Goal: Information Seeking & Learning: Learn about a topic

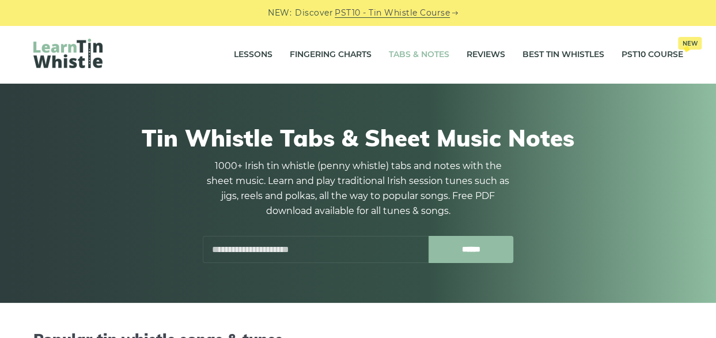
click at [476, 247] on input "******" at bounding box center [471, 249] width 85 height 27
click at [476, 249] on input "******" at bounding box center [471, 249] width 85 height 27
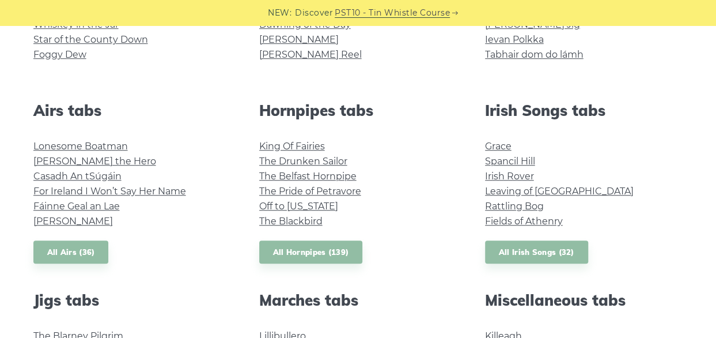
scroll to position [410, 0]
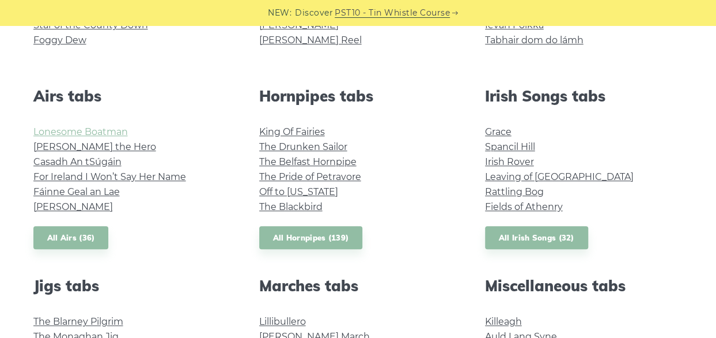
click at [75, 133] on link "Lonesome Boatman" at bounding box center [80, 131] width 94 height 11
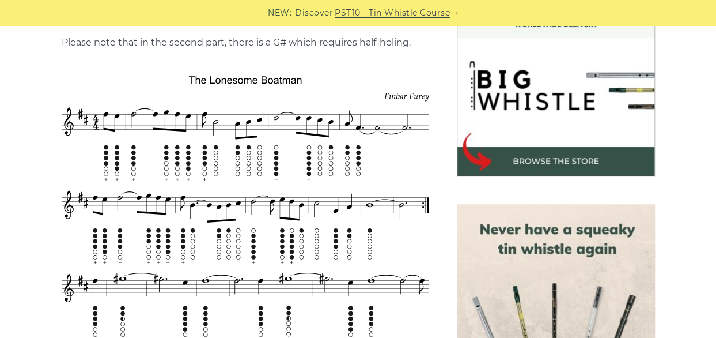
scroll to position [313, 0]
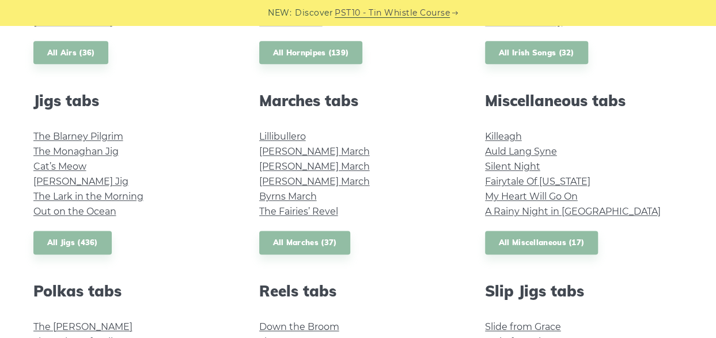
scroll to position [537, 0]
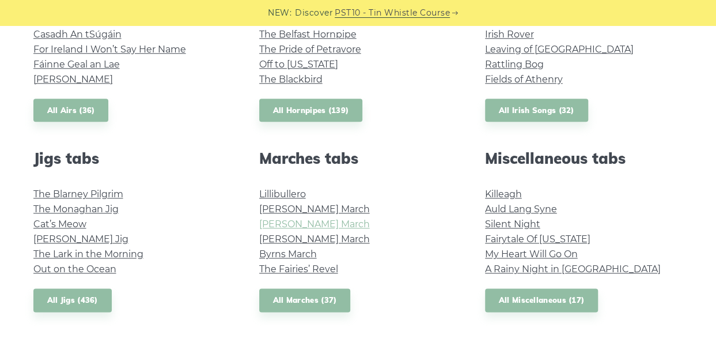
click at [318, 222] on link "Brian Boru’s March" at bounding box center [314, 223] width 111 height 11
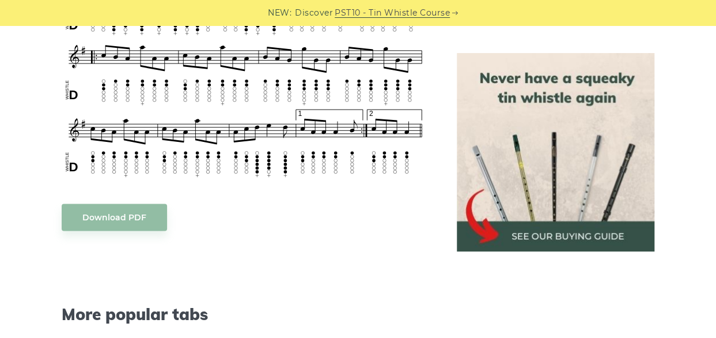
scroll to position [650, 0]
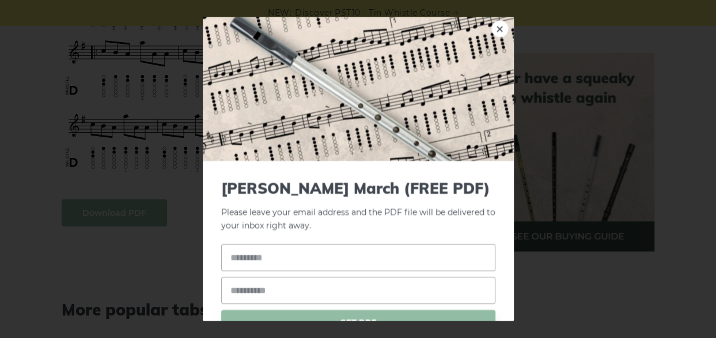
click at [115, 218] on body "NEW: Discover PST10 - Tin Whistle Course Lessons Fingering Charts Tabs & Notes …" at bounding box center [358, 314] width 716 height 1928
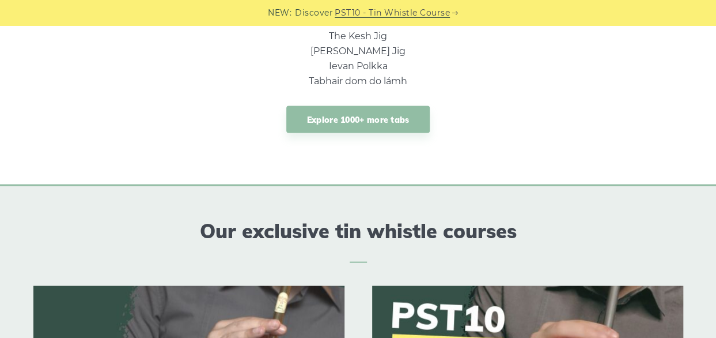
scroll to position [1051, 0]
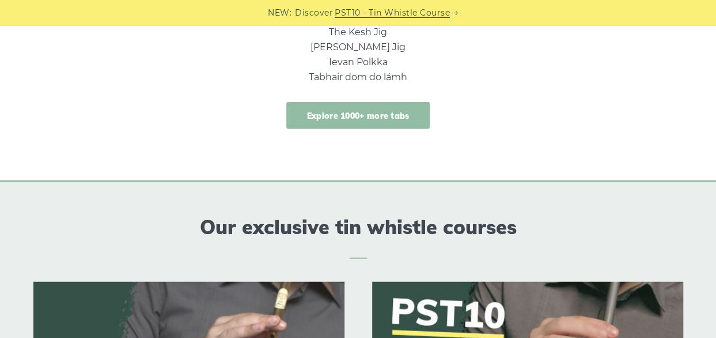
click at [371, 113] on link "Explore 1000+ more tabs" at bounding box center [358, 114] width 144 height 27
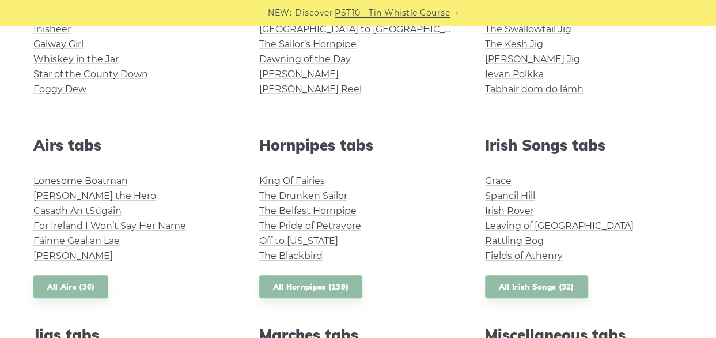
scroll to position [358, 0]
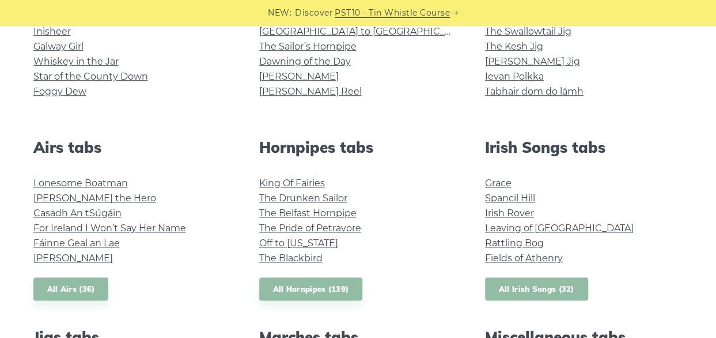
click at [545, 286] on link "All Irish Songs (32)" at bounding box center [536, 289] width 103 height 24
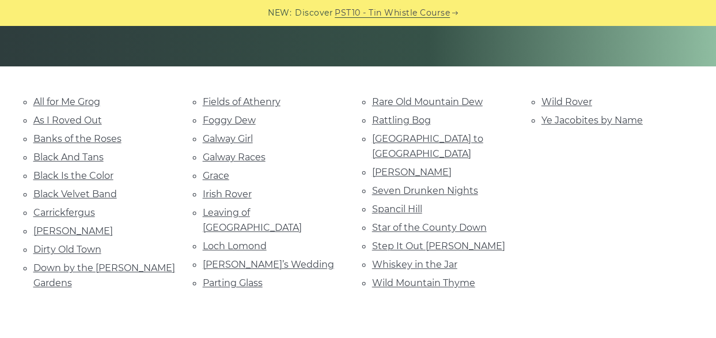
scroll to position [237, 0]
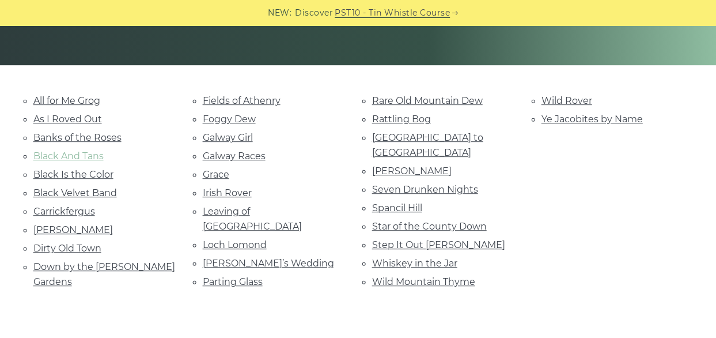
click at [77, 156] on link "Black And Tans" at bounding box center [68, 155] width 70 height 11
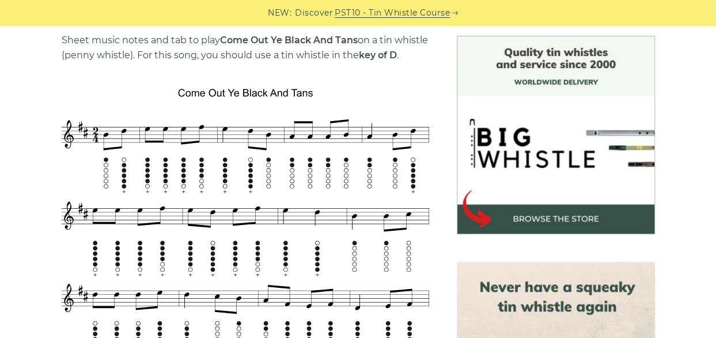
scroll to position [351, 0]
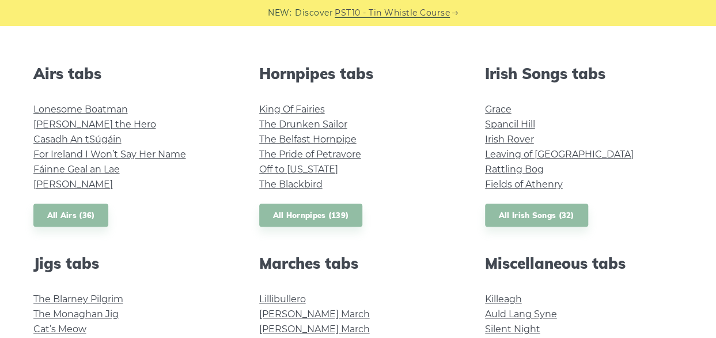
scroll to position [423, 0]
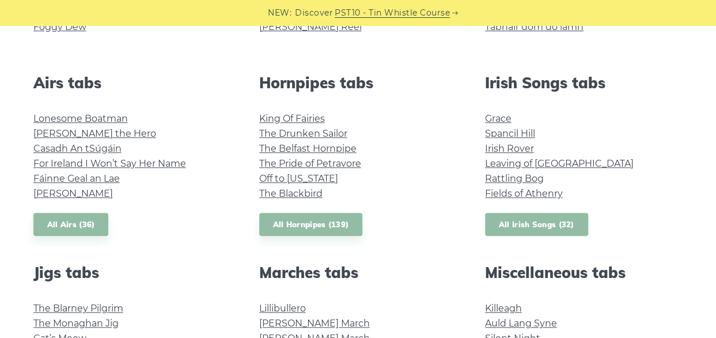
click at [536, 223] on link "All Irish Songs (32)" at bounding box center [536, 225] width 103 height 24
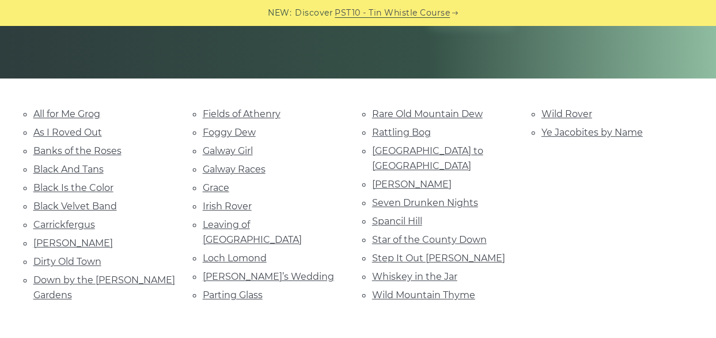
scroll to position [244, 0]
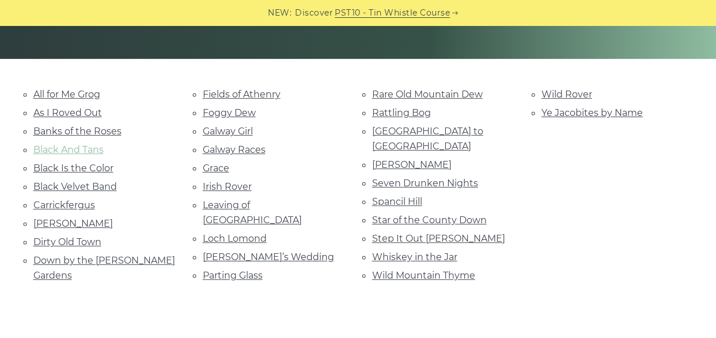
click at [88, 152] on link "Black And Tans" at bounding box center [68, 149] width 70 height 11
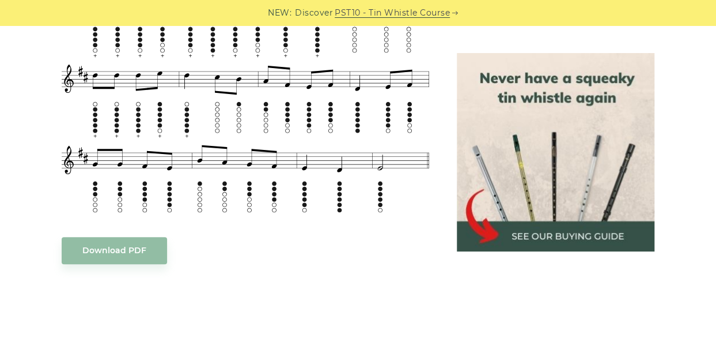
scroll to position [558, 0]
